Goal: Use online tool/utility: Utilize a website feature to perform a specific function

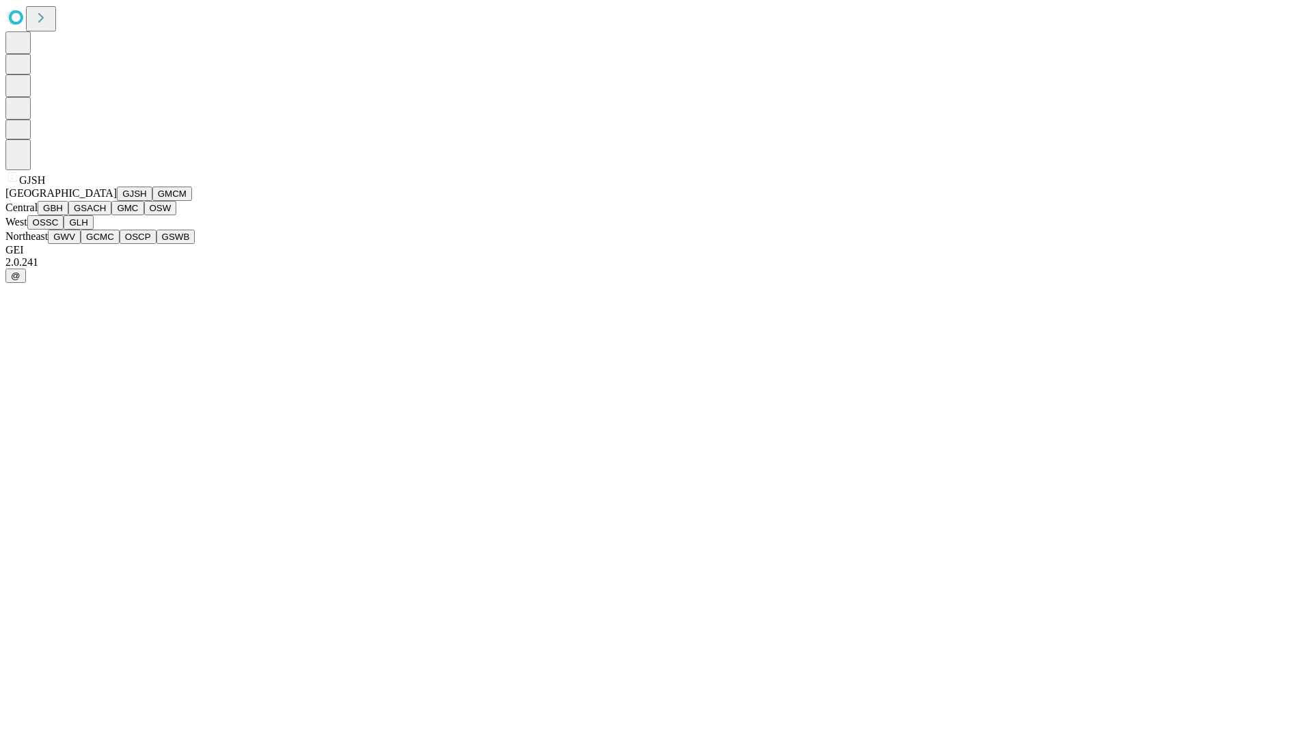
click at [117, 201] on button "GJSH" at bounding box center [135, 194] width 36 height 14
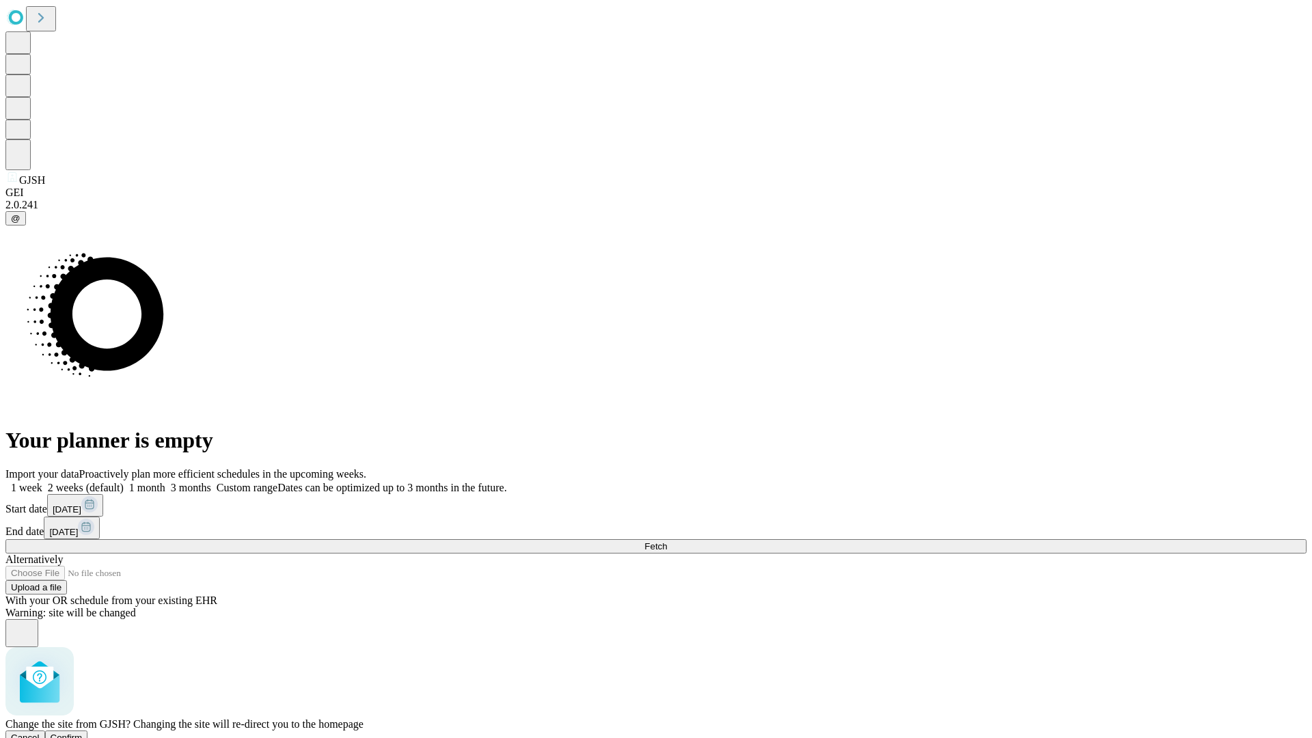
click at [83, 733] on span "Confirm" at bounding box center [67, 738] width 32 height 10
click at [165, 482] on label "1 month" at bounding box center [145, 488] width 42 height 12
click at [667, 541] on span "Fetch" at bounding box center [655, 546] width 23 height 10
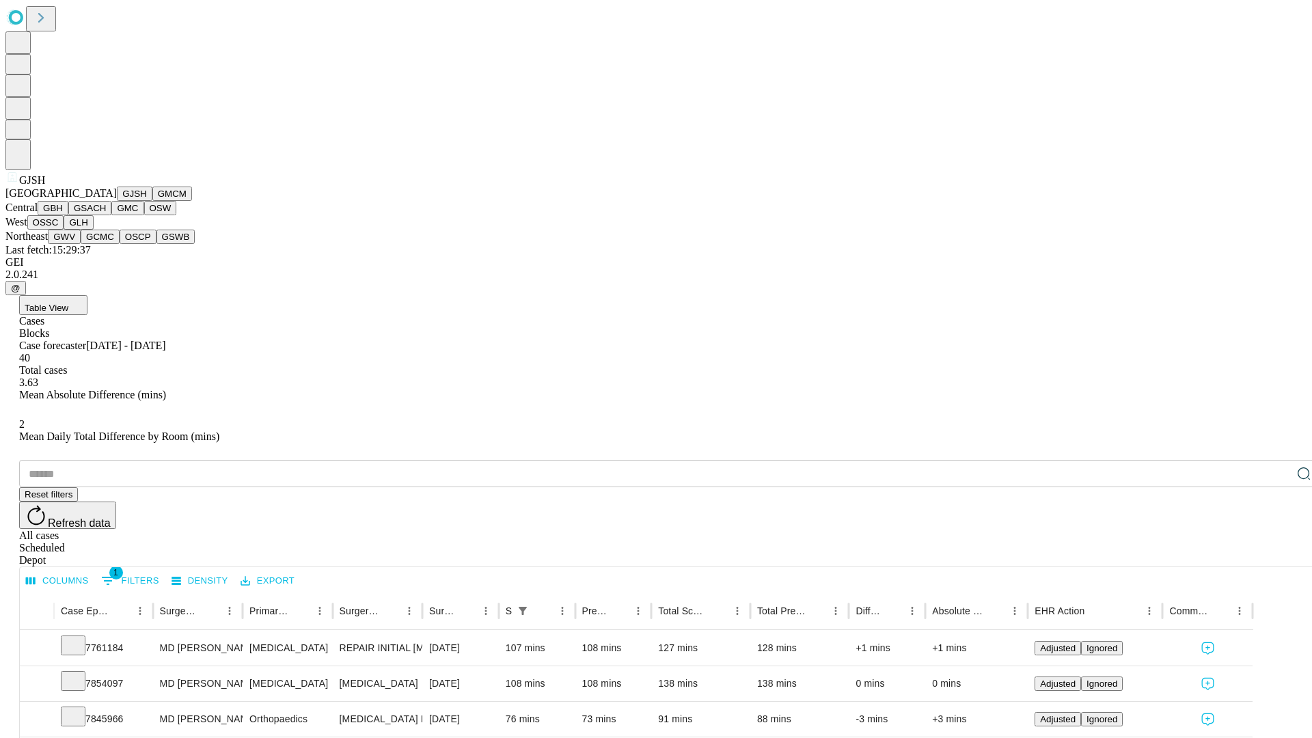
click at [152, 201] on button "GMCM" at bounding box center [172, 194] width 40 height 14
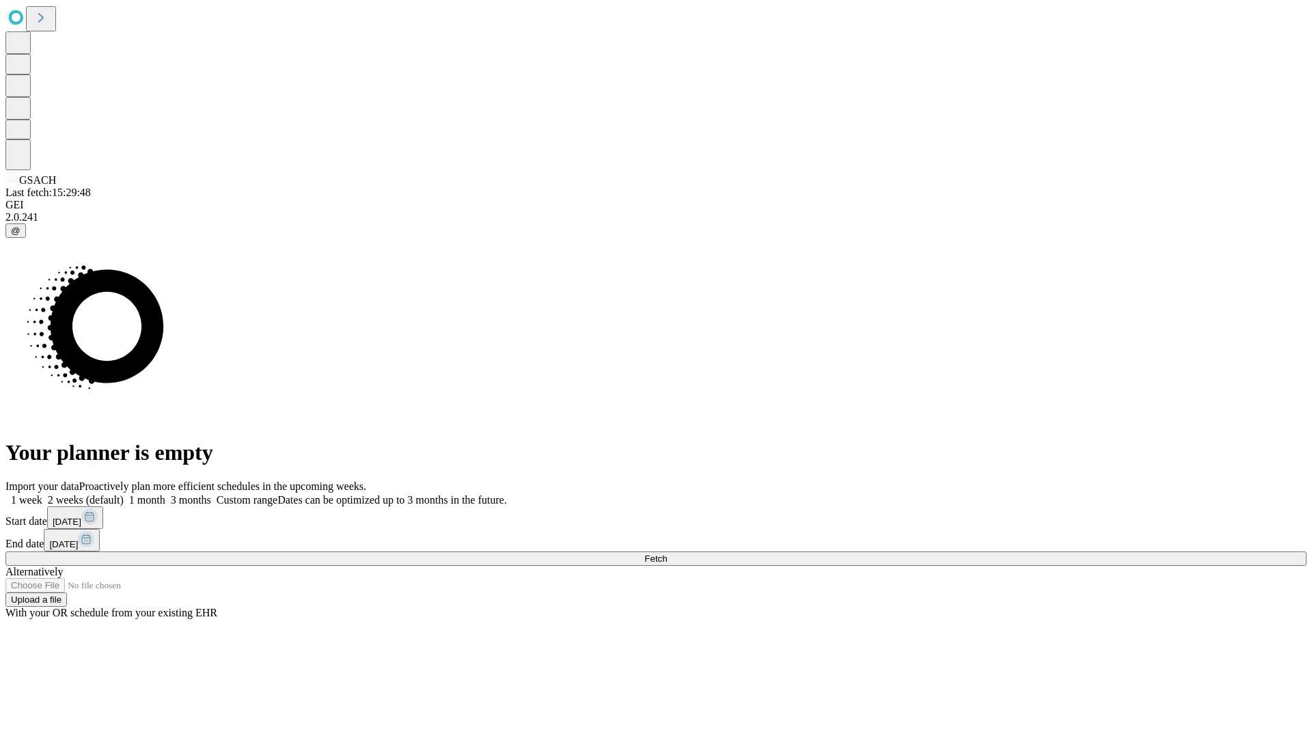
click at [165, 494] on label "1 month" at bounding box center [145, 500] width 42 height 12
click at [667, 554] on span "Fetch" at bounding box center [655, 559] width 23 height 10
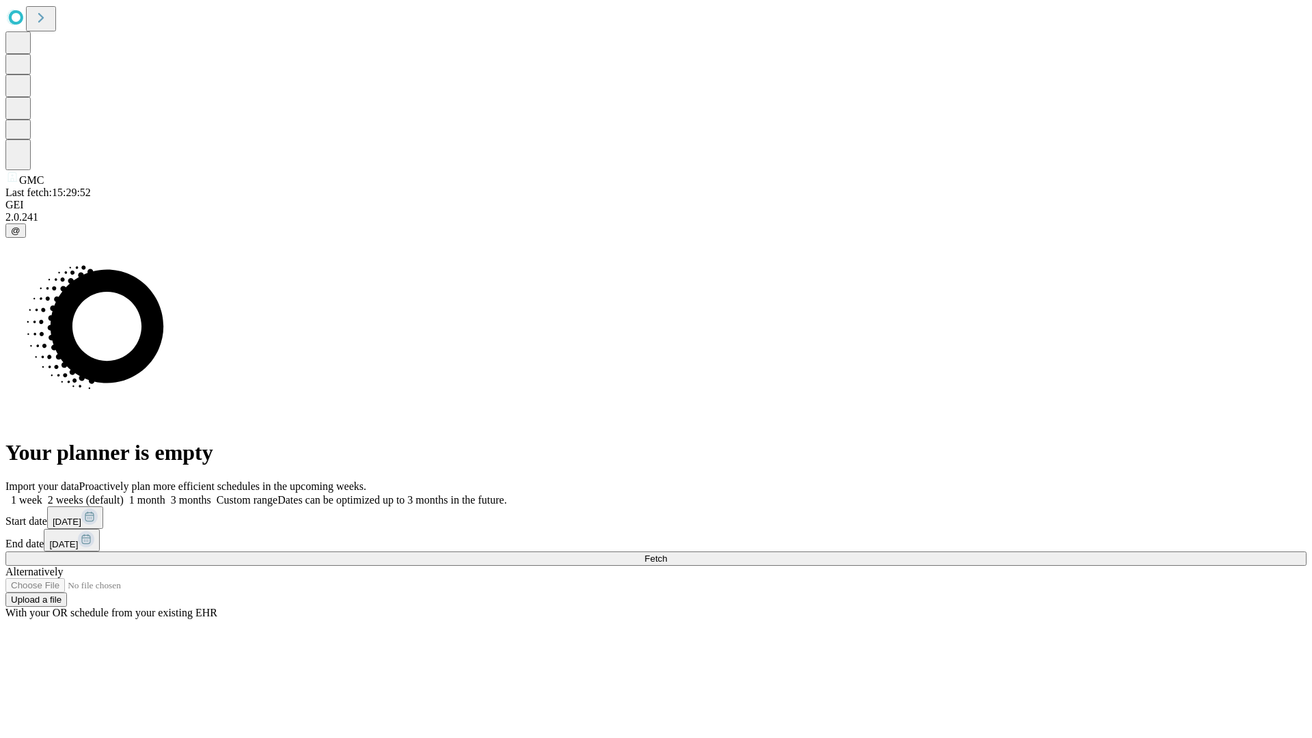
click at [165, 494] on label "1 month" at bounding box center [145, 500] width 42 height 12
click at [667, 554] on span "Fetch" at bounding box center [655, 559] width 23 height 10
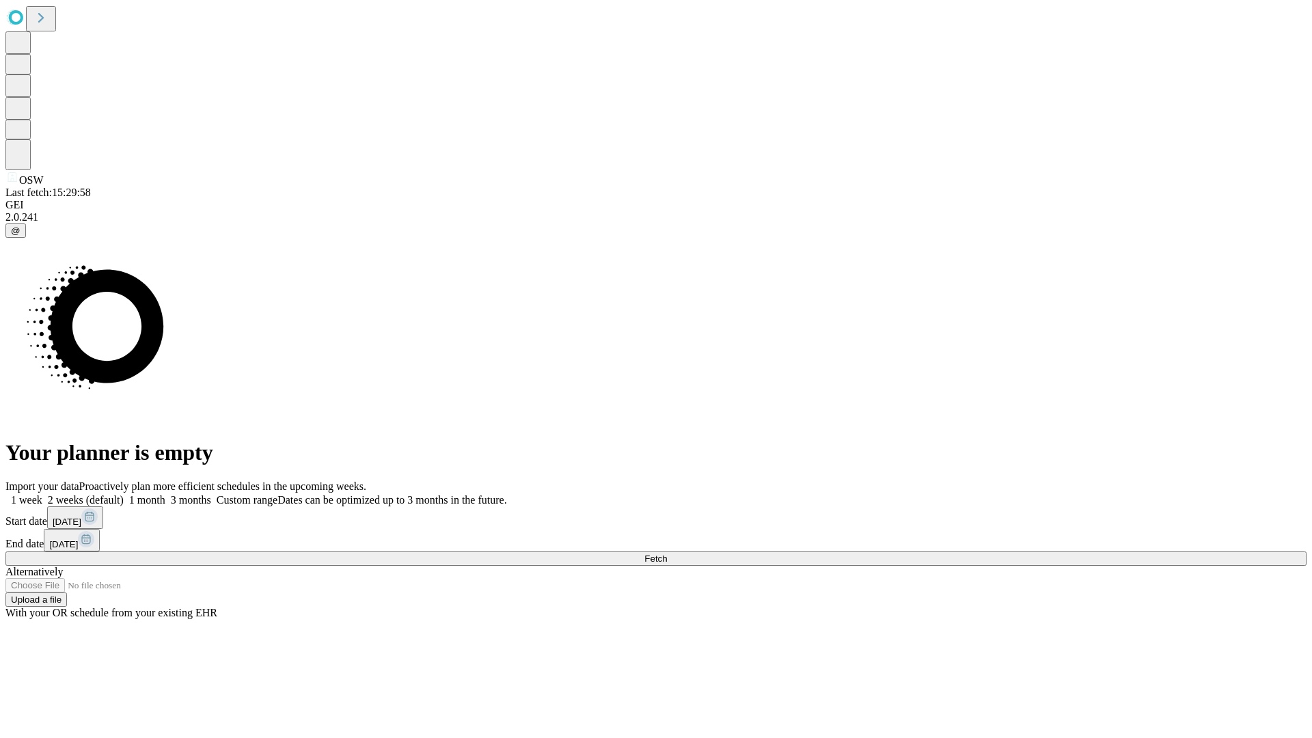
click at [165, 494] on label "1 month" at bounding box center [145, 500] width 42 height 12
click at [667, 554] on span "Fetch" at bounding box center [655, 559] width 23 height 10
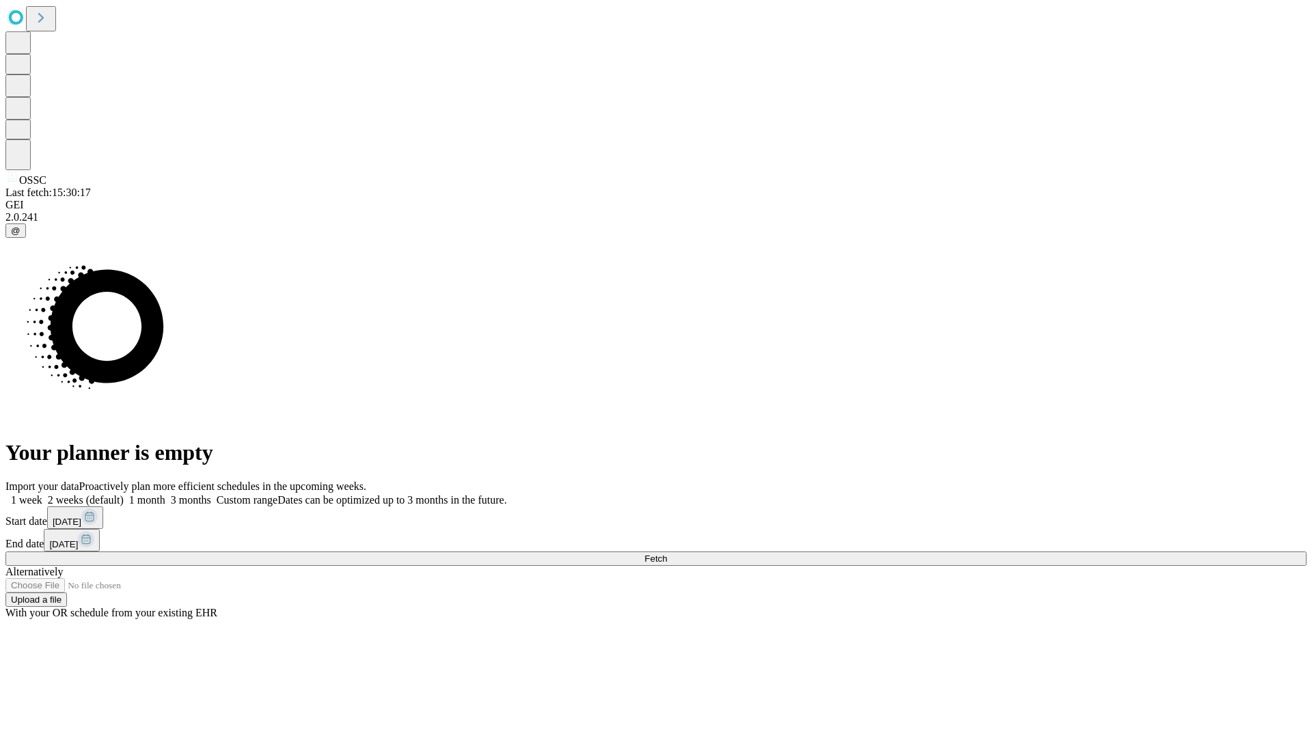
click at [667, 554] on span "Fetch" at bounding box center [655, 559] width 23 height 10
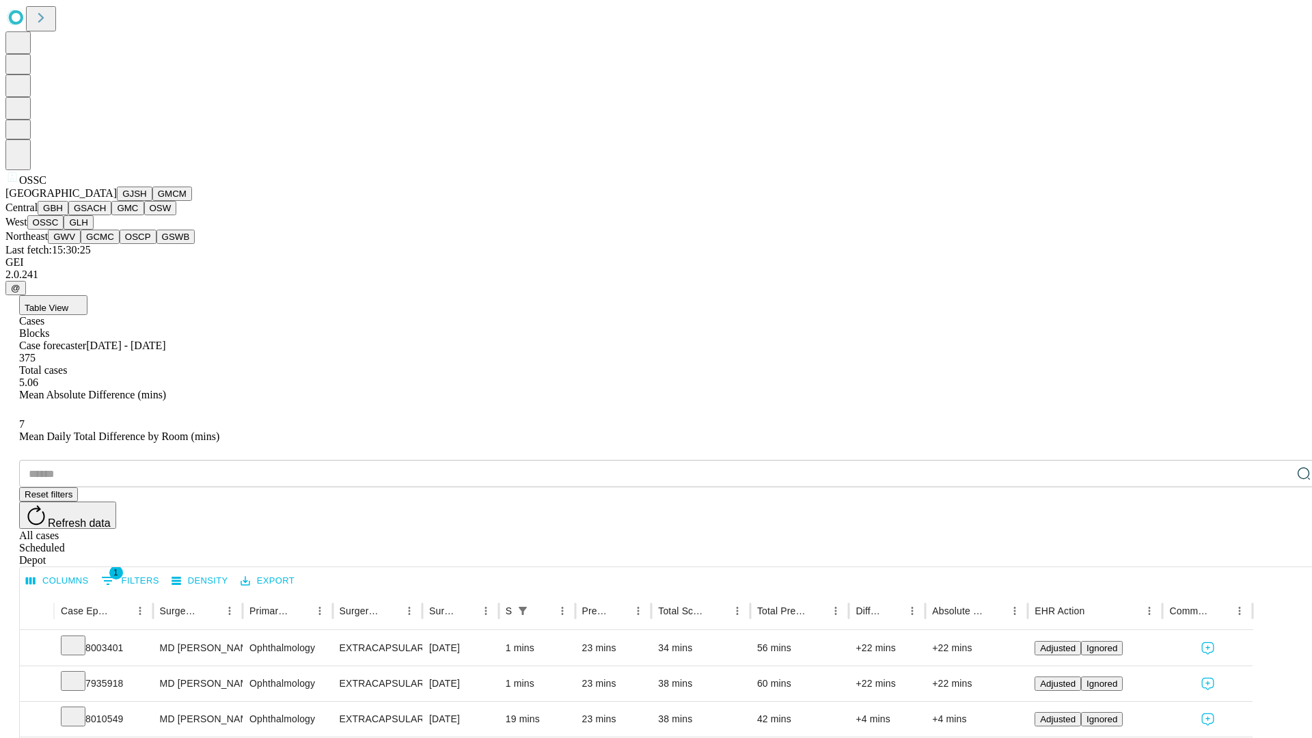
click at [93, 230] on button "GLH" at bounding box center [78, 222] width 29 height 14
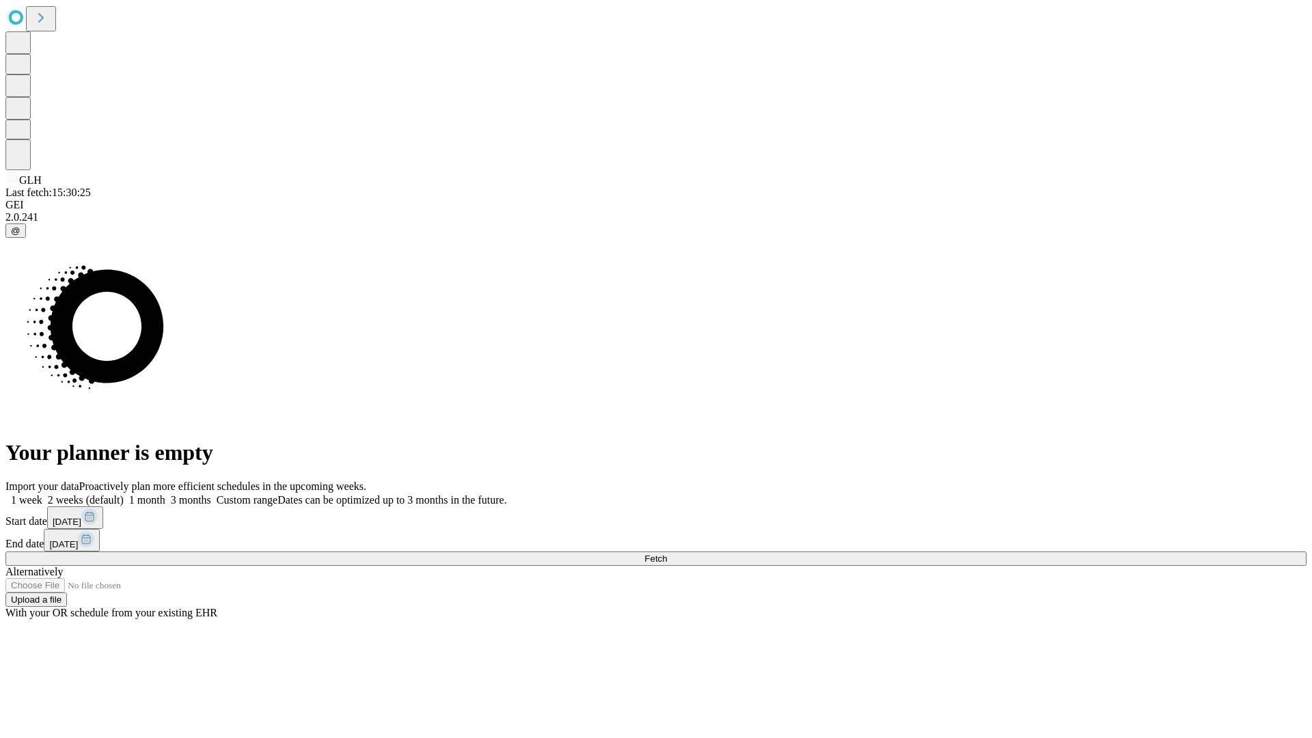
click at [667, 554] on span "Fetch" at bounding box center [655, 559] width 23 height 10
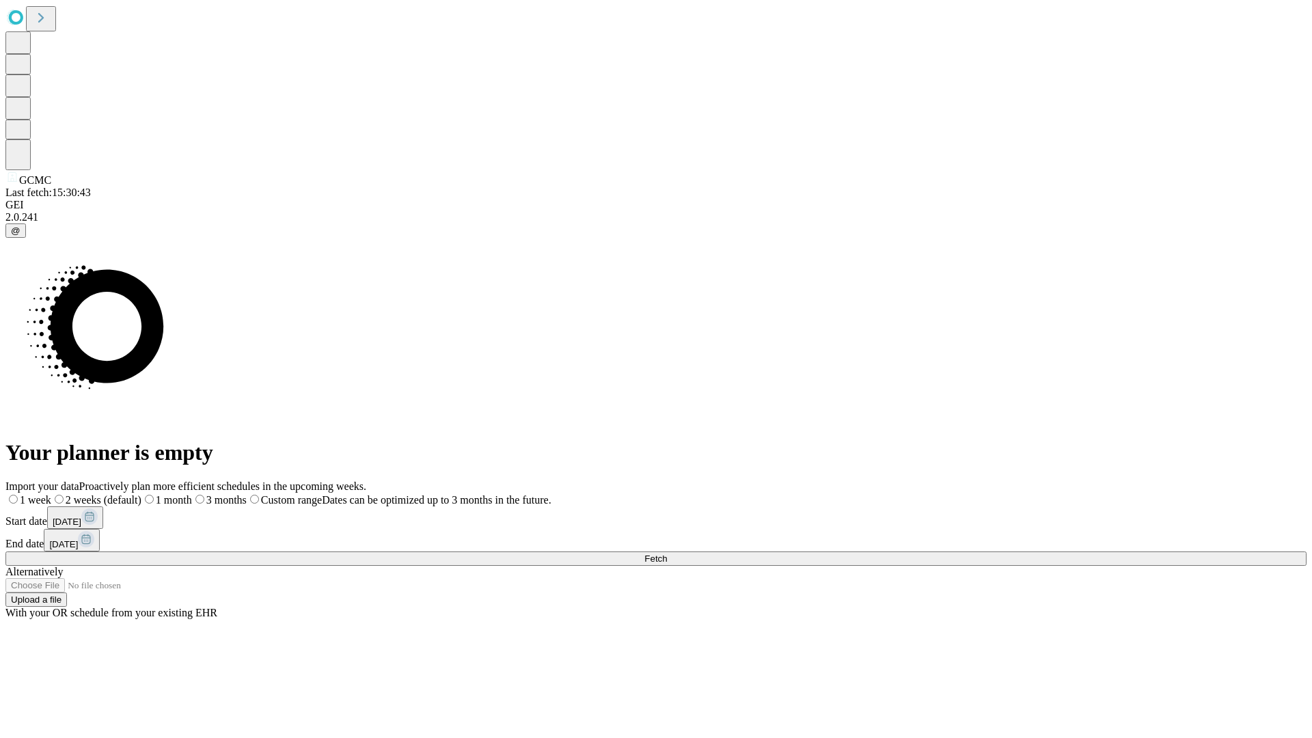
click at [192, 494] on label "1 month" at bounding box center [166, 500] width 51 height 12
click at [667, 554] on span "Fetch" at bounding box center [655, 559] width 23 height 10
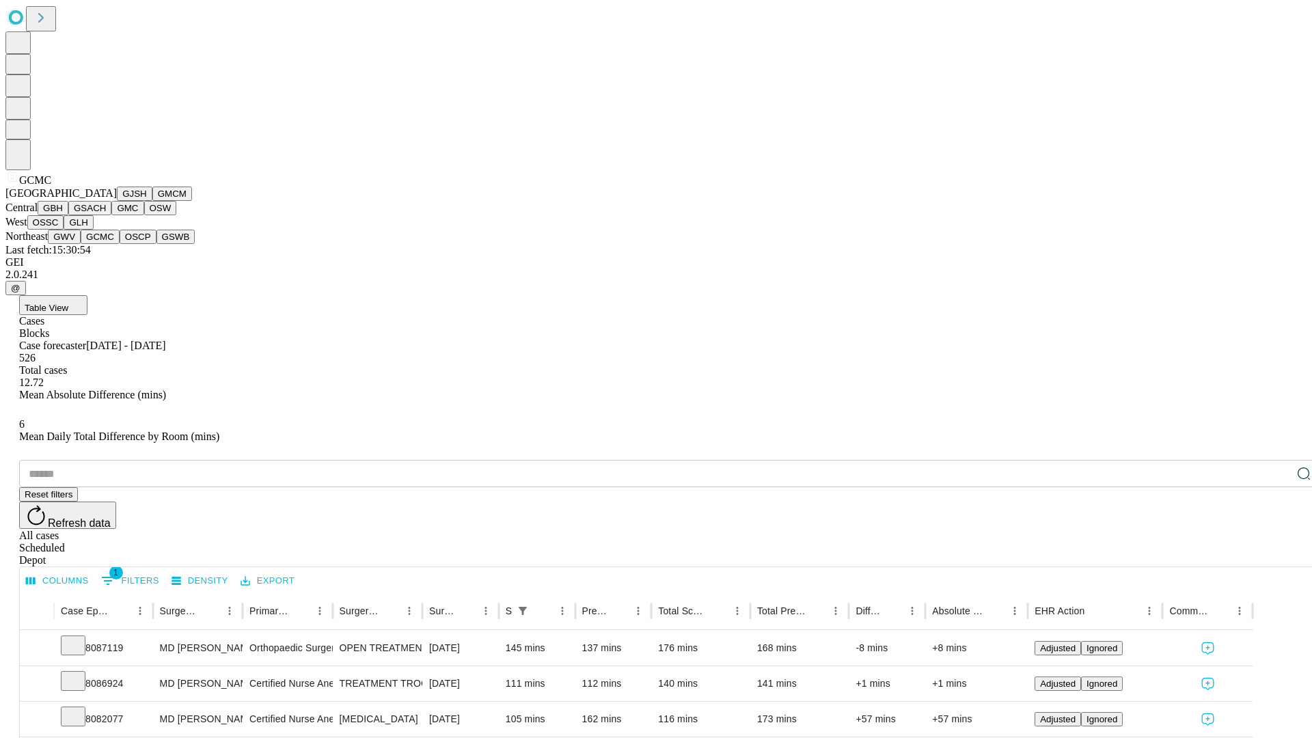
click at [120, 244] on button "OSCP" at bounding box center [138, 237] width 37 height 14
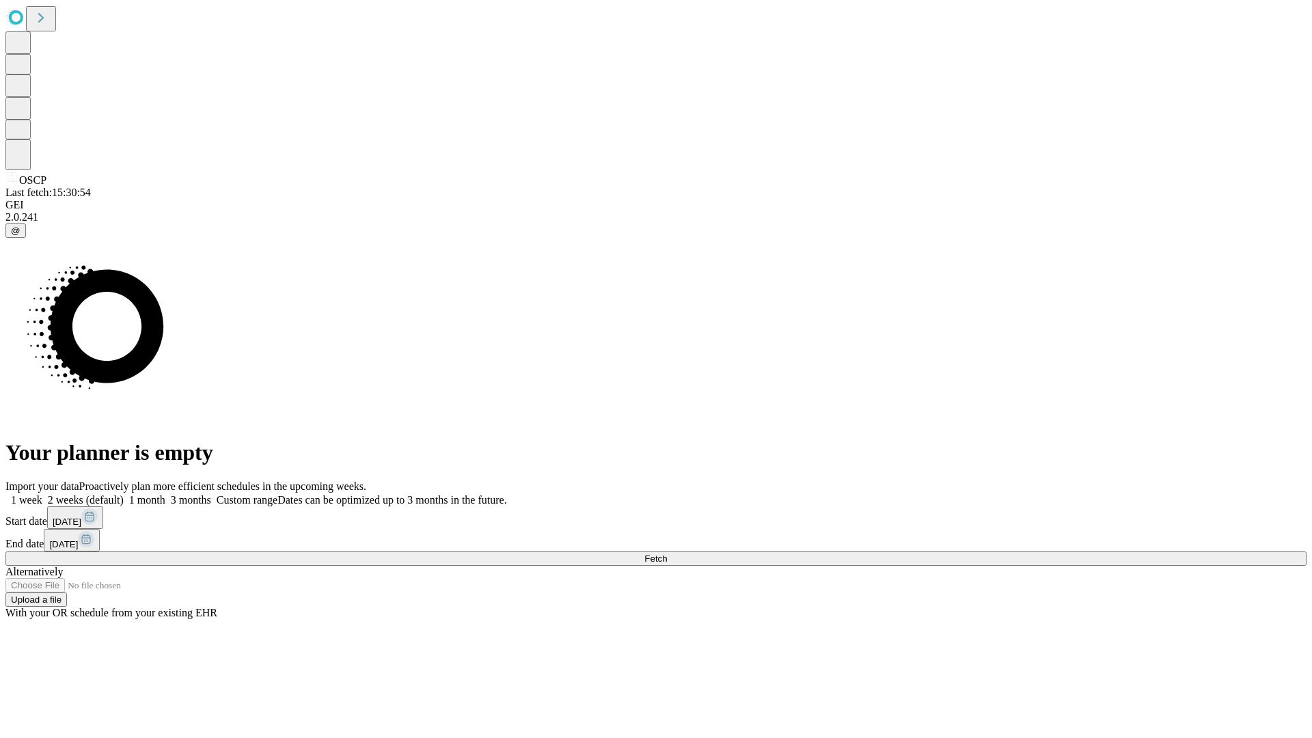
click at [165, 494] on label "1 month" at bounding box center [145, 500] width 42 height 12
click at [667, 554] on span "Fetch" at bounding box center [655, 559] width 23 height 10
